Goal: Task Accomplishment & Management: Manage account settings

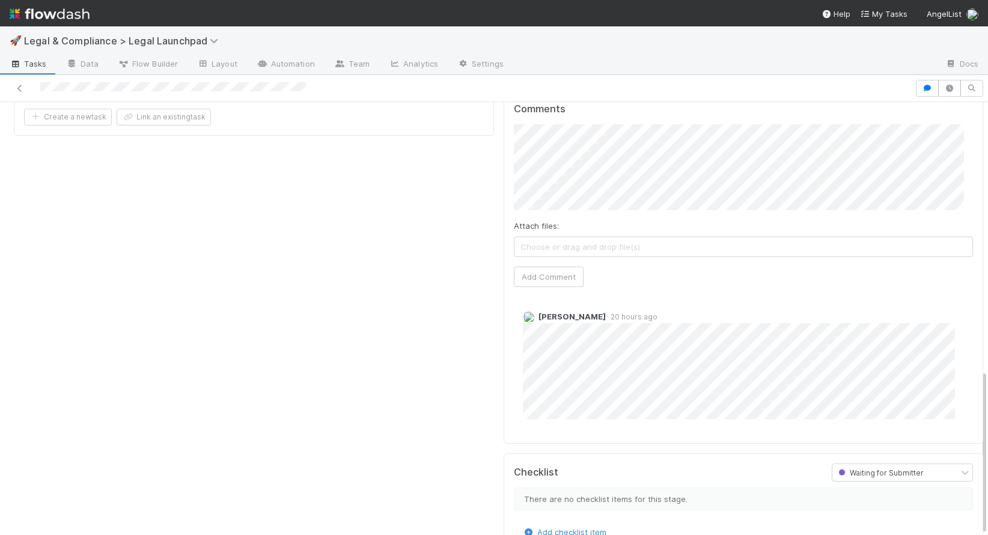
scroll to position [9, 0]
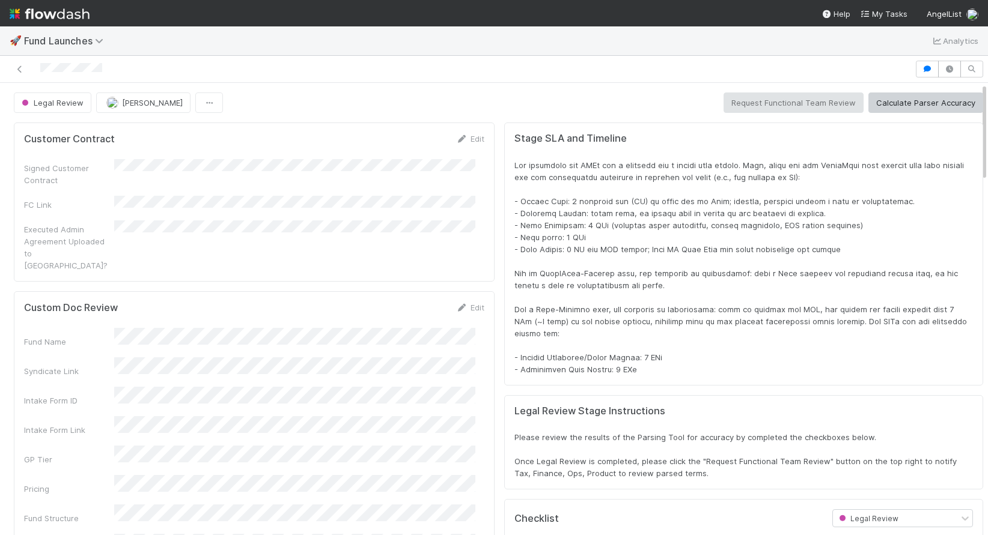
click at [657, 96] on div "Legal Review Robin Sosnow Request Functional Team Review Calculate Parser Accur…" at bounding box center [498, 103] width 969 height 20
click at [531, 108] on div "Legal Review Robin Sosnow Request Functional Team Review Calculate Parser Accur…" at bounding box center [498, 103] width 969 height 20
click at [53, 11] on img at bounding box center [50, 14] width 80 height 20
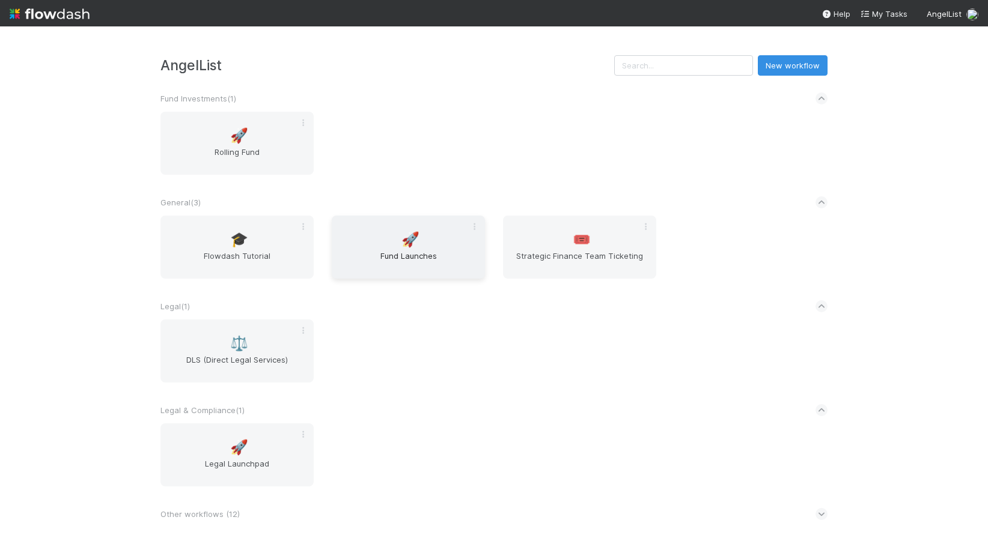
click at [386, 251] on span "Fund Launches" at bounding box center [408, 262] width 144 height 24
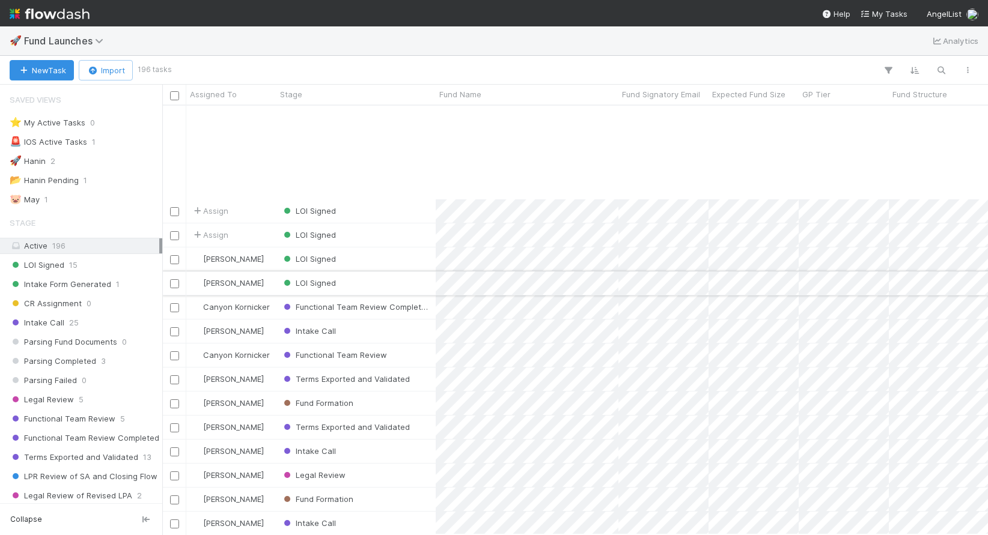
scroll to position [136, 0]
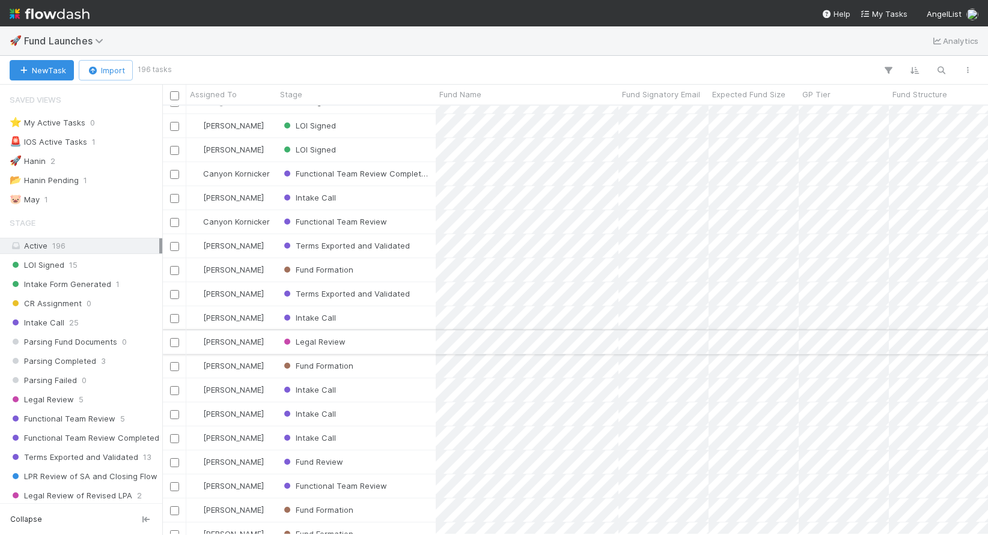
click at [267, 345] on div "[PERSON_NAME]" at bounding box center [231, 341] width 90 height 23
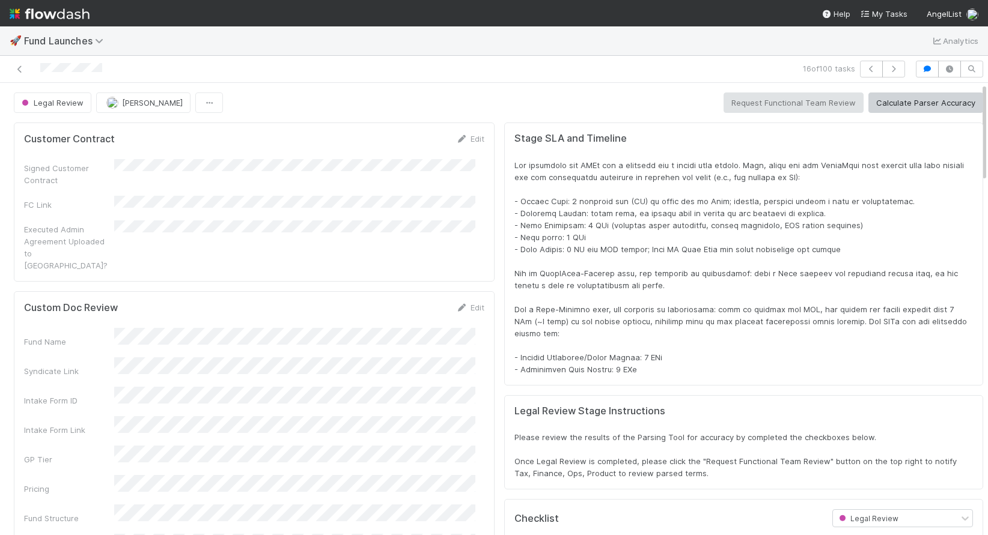
click at [592, 257] on div at bounding box center [743, 267] width 458 height 216
click at [659, 264] on div at bounding box center [743, 267] width 458 height 216
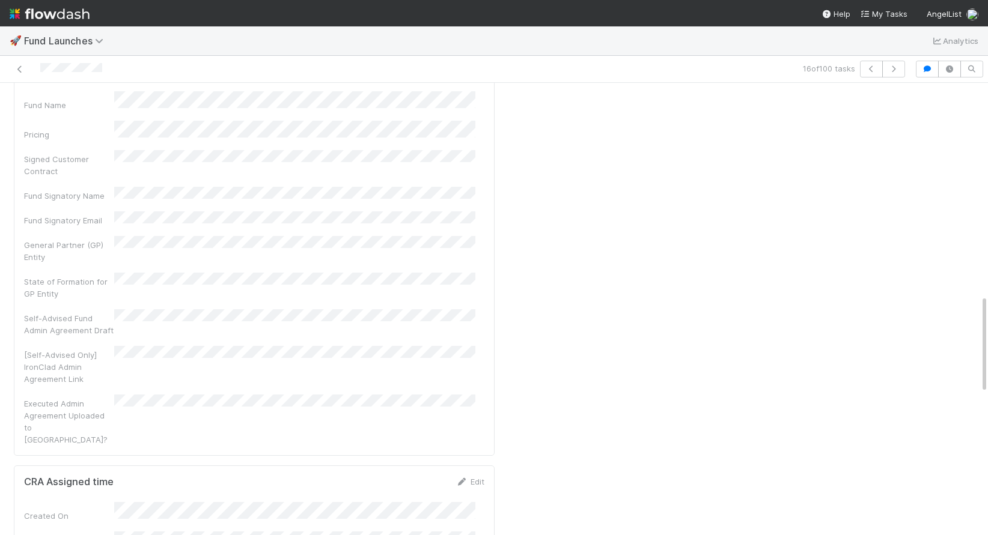
scroll to position [1104, 0]
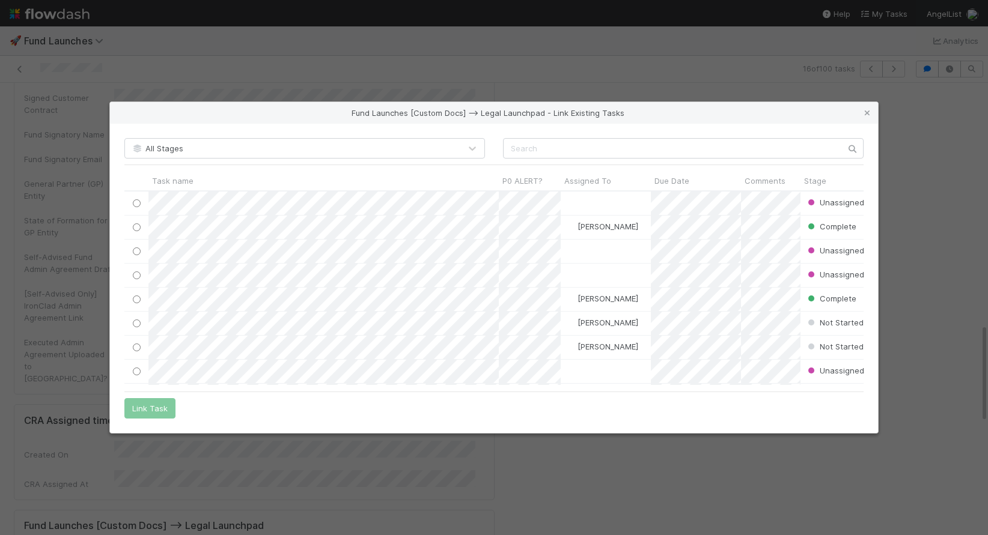
scroll to position [185, 730]
click at [865, 115] on icon at bounding box center [867, 113] width 12 height 8
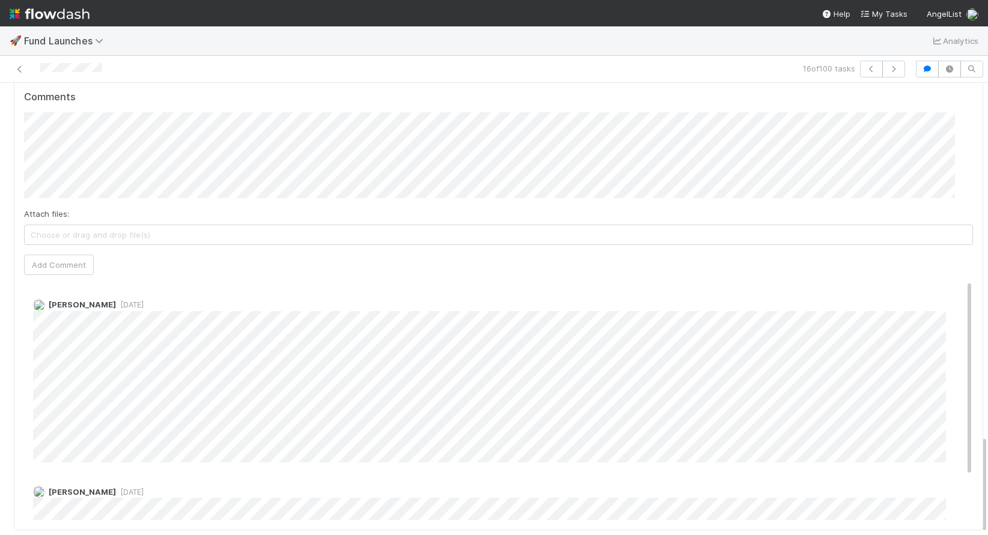
scroll to position [1613, 0]
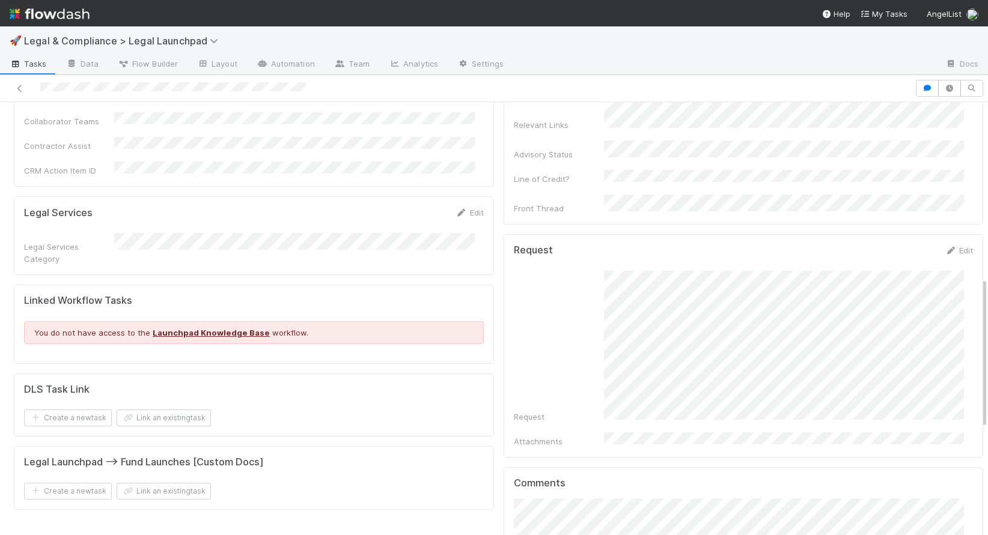
scroll to position [502, 0]
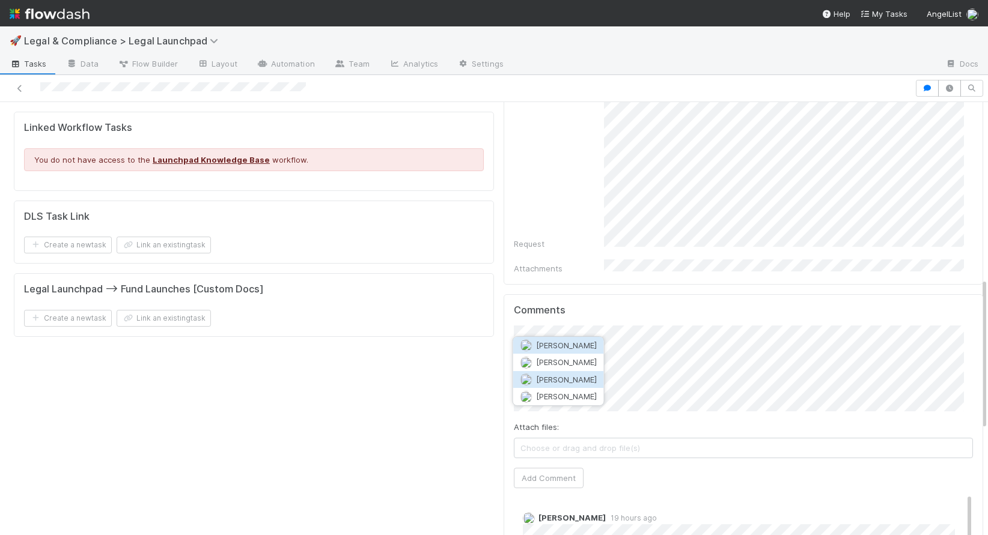
click at [567, 378] on span "[PERSON_NAME]" at bounding box center [566, 380] width 61 height 10
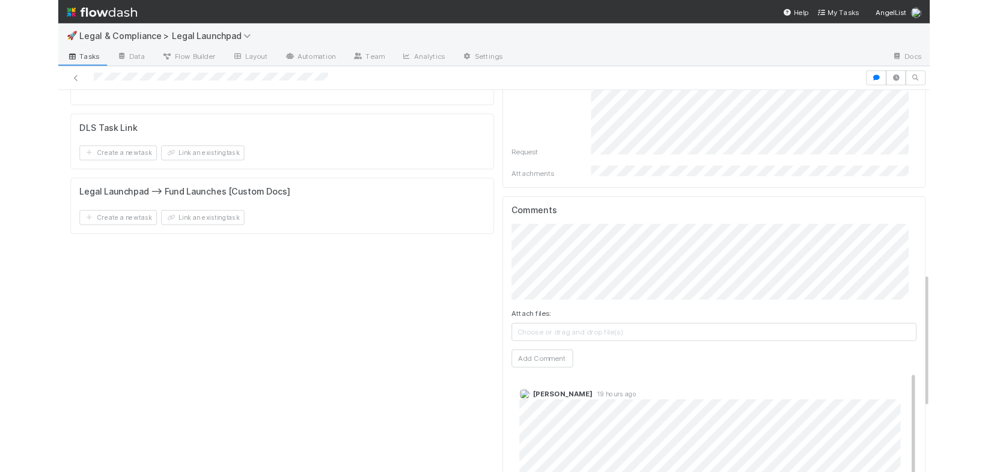
scroll to position [593, 0]
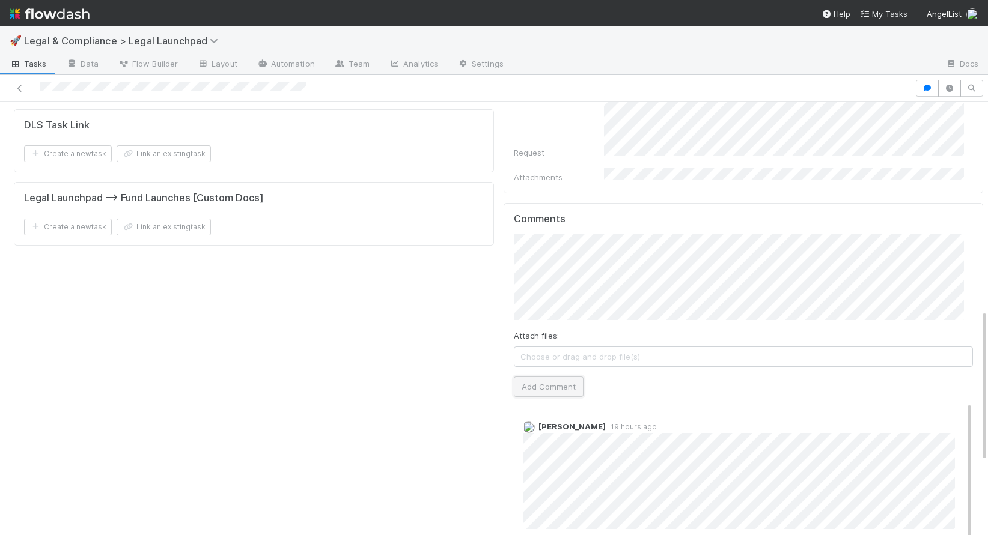
click at [540, 377] on button "Add Comment" at bounding box center [549, 387] width 70 height 20
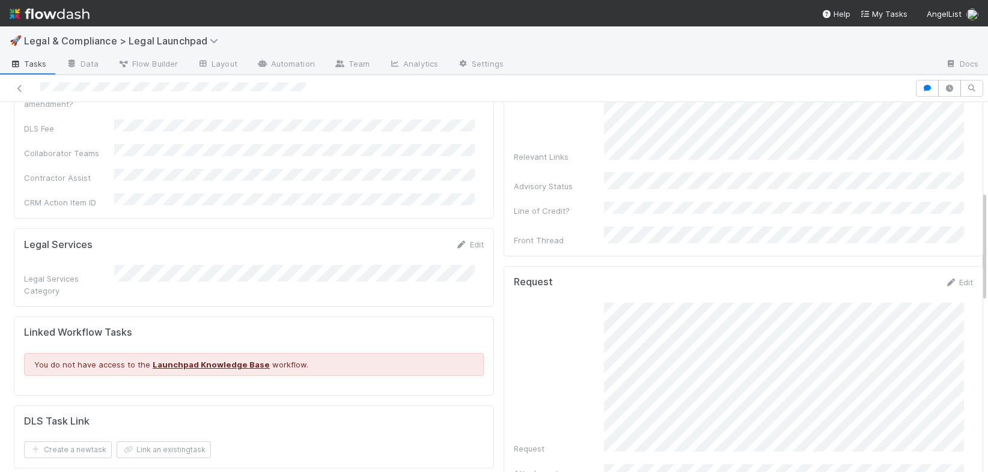
scroll to position [0, 0]
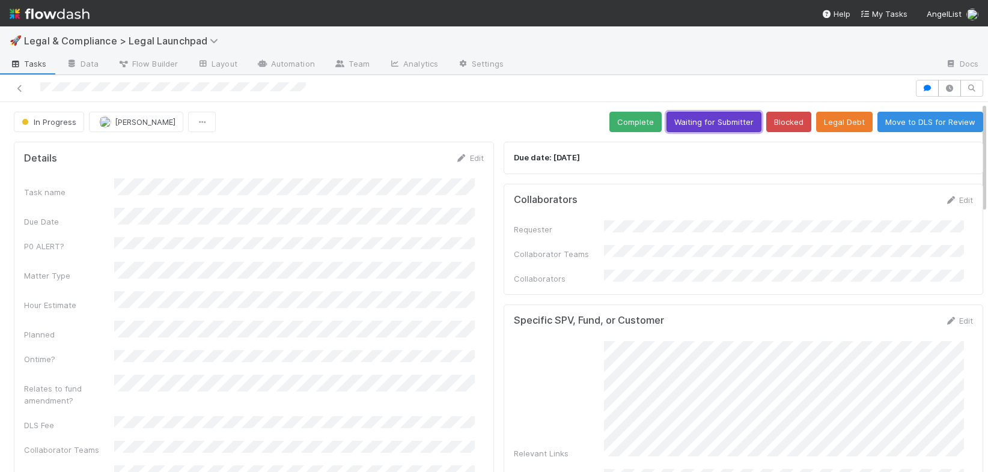
click at [717, 124] on button "Waiting for Submitter" at bounding box center [713, 122] width 95 height 20
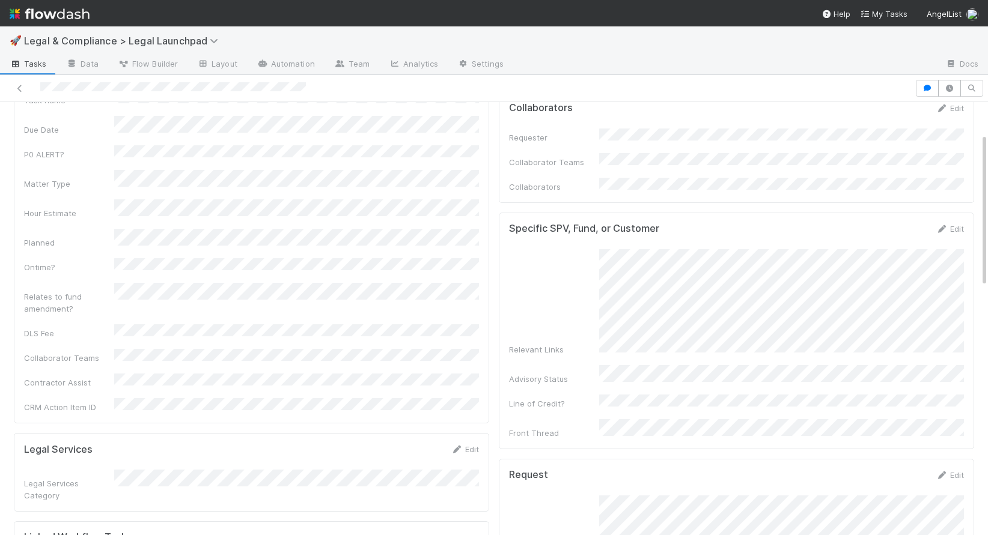
scroll to position [93, 0]
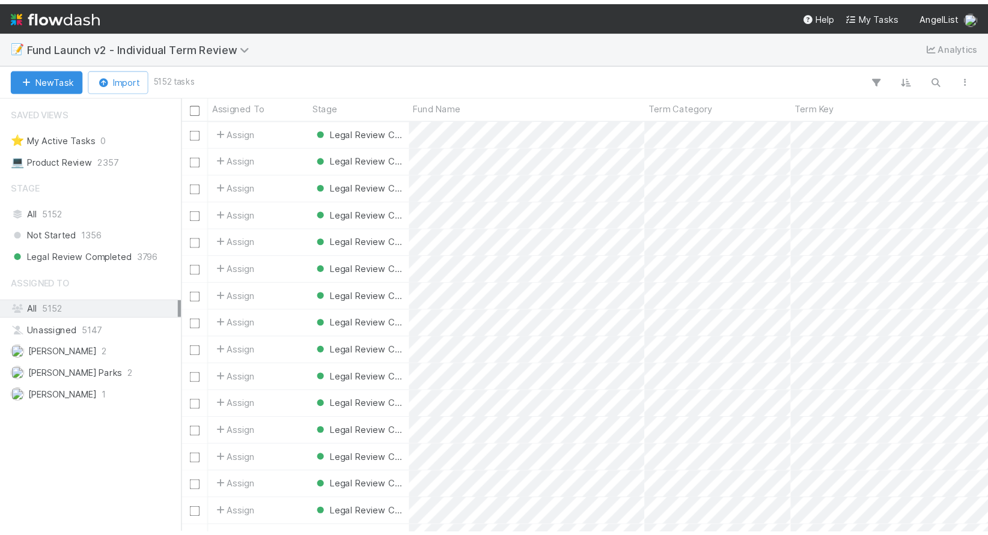
scroll to position [429, 826]
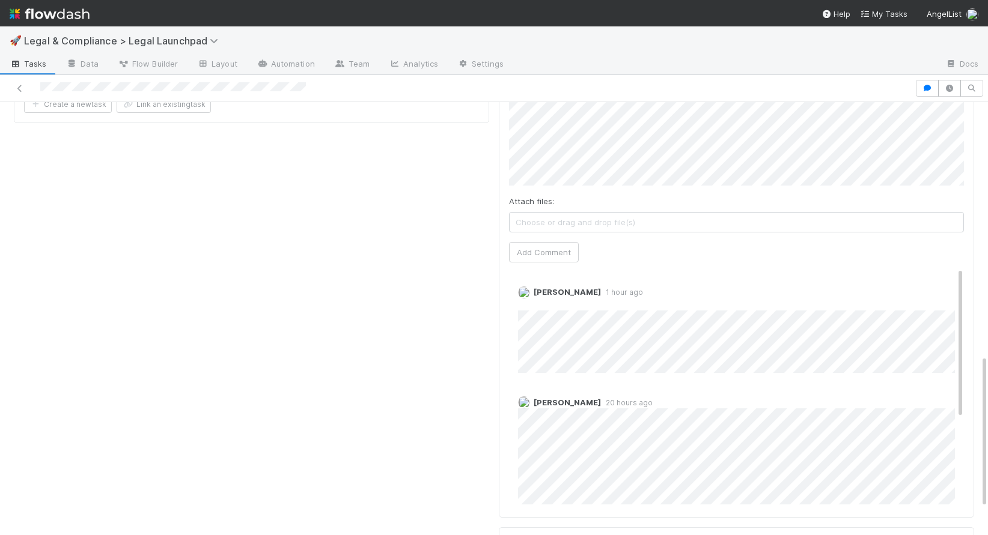
scroll to position [714, 0]
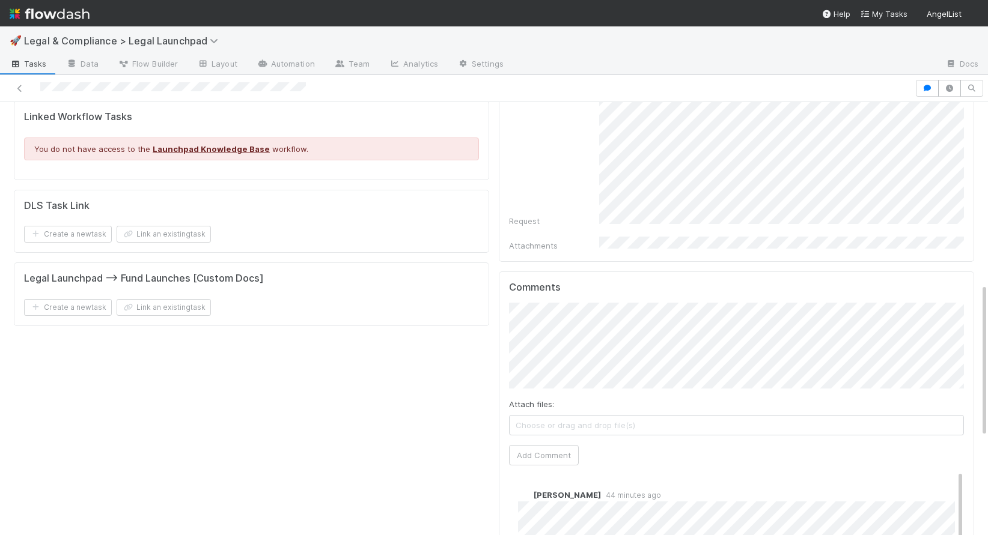
scroll to position [513, 0]
click at [583, 357] on button "[PERSON_NAME]" at bounding box center [562, 356] width 91 height 17
click at [534, 445] on button "Add Comment" at bounding box center [544, 455] width 70 height 20
click at [434, 427] on div "Details Edit Task name Due Date P0 ALERT? Matter Type Hour Estimate Planned Ont…" at bounding box center [251, 232] width 485 height 1216
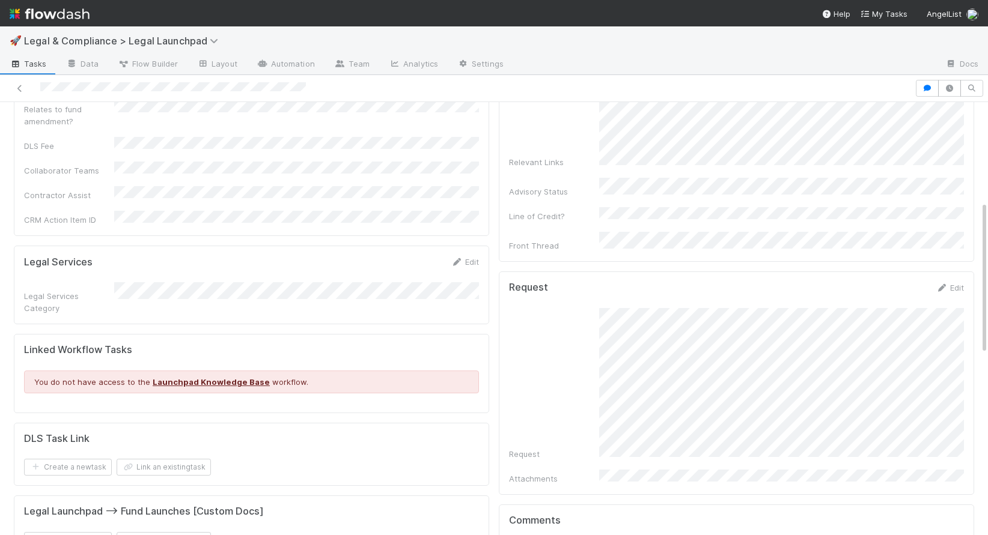
scroll to position [258, 0]
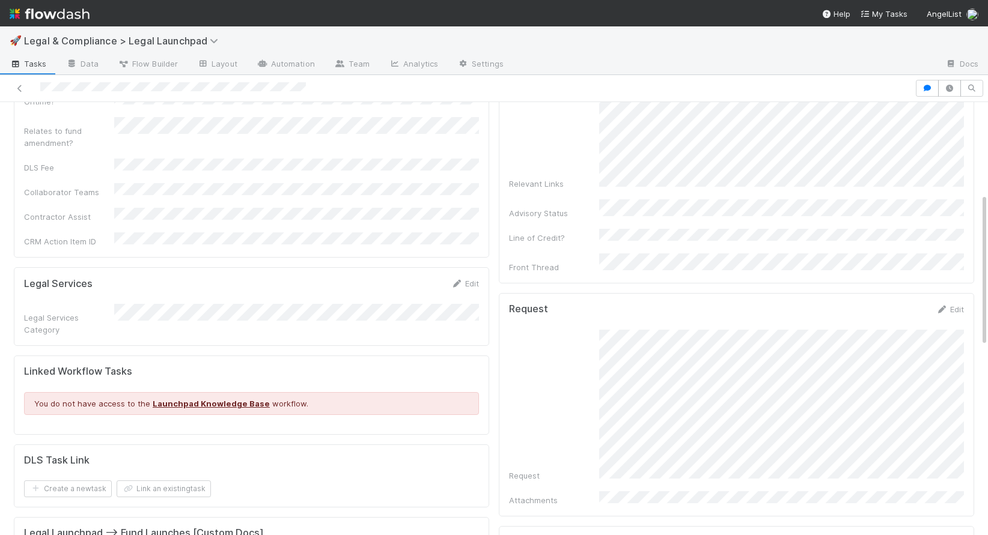
click at [535, 52] on div "🚀 Legal & Compliance > Legal Launchpad" at bounding box center [494, 40] width 988 height 29
click at [769, 73] on div at bounding box center [724, 64] width 422 height 19
